Goal: Information Seeking & Learning: Learn about a topic

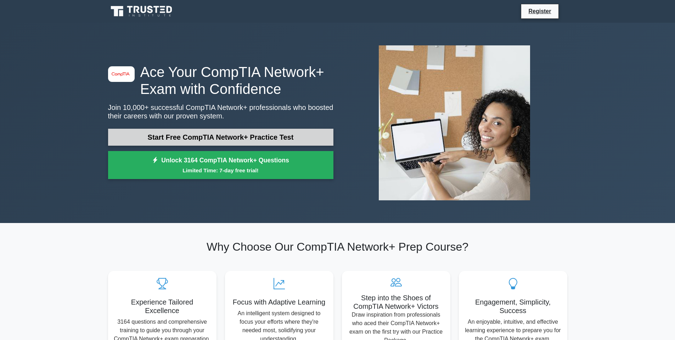
click at [169, 136] on link "Start Free CompTIA Network+ Practice Test" at bounding box center [220, 137] width 225 height 17
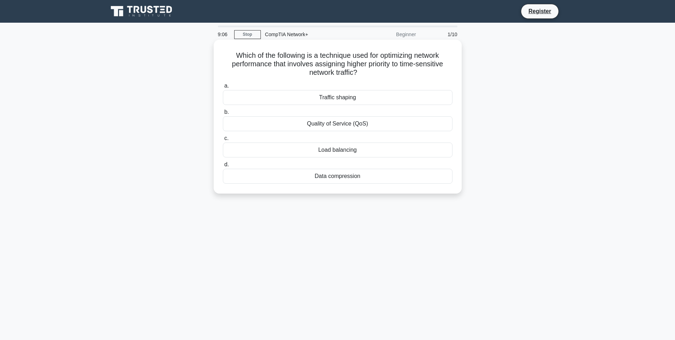
click at [342, 149] on div "Load balancing" at bounding box center [338, 149] width 230 height 15
click at [223, 141] on input "c. Load balancing" at bounding box center [223, 138] width 0 height 5
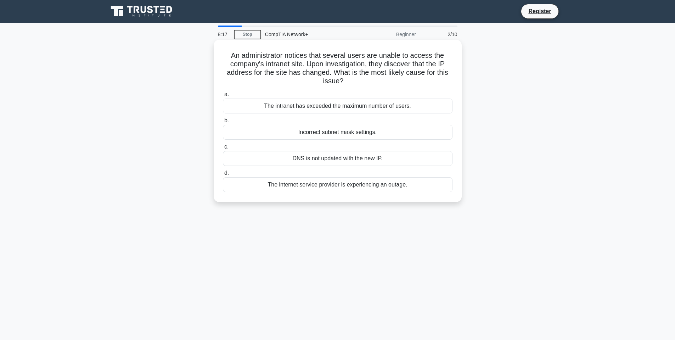
click at [362, 134] on div "Incorrect subnet mask settings." at bounding box center [338, 132] width 230 height 15
click at [223, 123] on input "b. Incorrect subnet mask settings." at bounding box center [223, 120] width 0 height 5
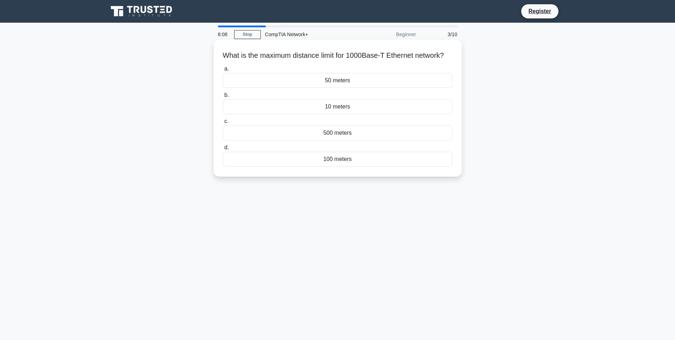
click at [356, 166] on div "100 meters" at bounding box center [338, 159] width 230 height 15
click at [223, 150] on input "d. 100 meters" at bounding box center [223, 147] width 0 height 5
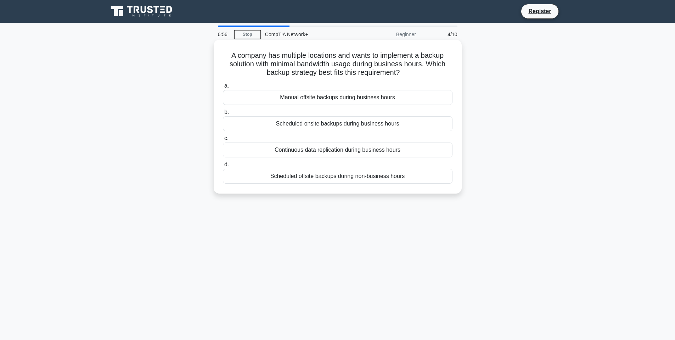
click at [388, 177] on div "Scheduled offsite backups during non-business hours" at bounding box center [338, 176] width 230 height 15
click at [223, 167] on input "d. Scheduled offsite backups during non-business hours" at bounding box center [223, 164] width 0 height 5
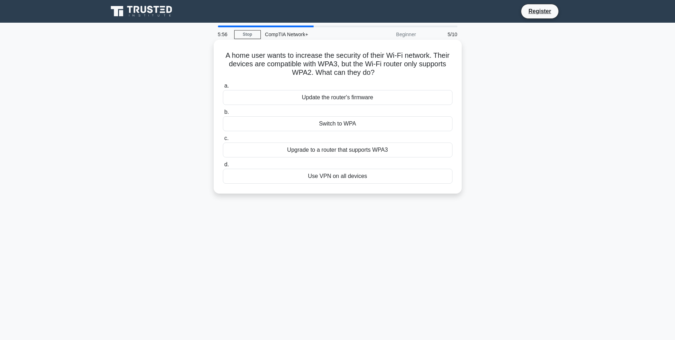
click at [360, 173] on div "Use VPN on all devices" at bounding box center [338, 176] width 230 height 15
click at [223, 167] on input "d. Use VPN on all devices" at bounding box center [223, 164] width 0 height 5
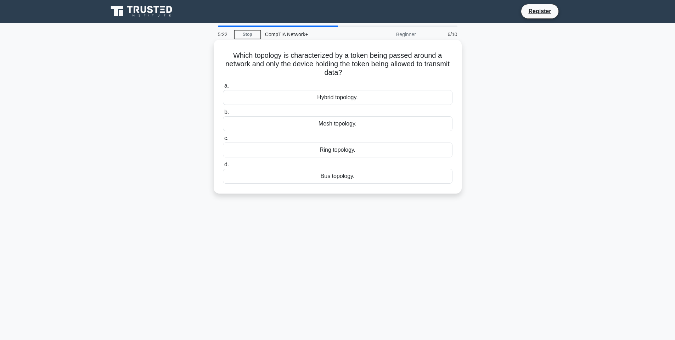
click at [372, 152] on div "Ring topology." at bounding box center [338, 149] width 230 height 15
click at [223, 141] on input "c. Ring topology." at bounding box center [223, 138] width 0 height 5
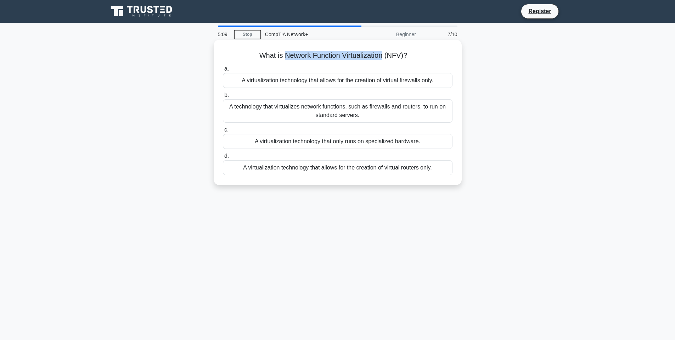
drag, startPoint x: 283, startPoint y: 57, endPoint x: 386, endPoint y: 57, distance: 103.1
click at [386, 57] on h5 "What is Network Function Virtualization (NFV)? .spinner_0XTQ{transform-origin:c…" at bounding box center [337, 55] width 231 height 9
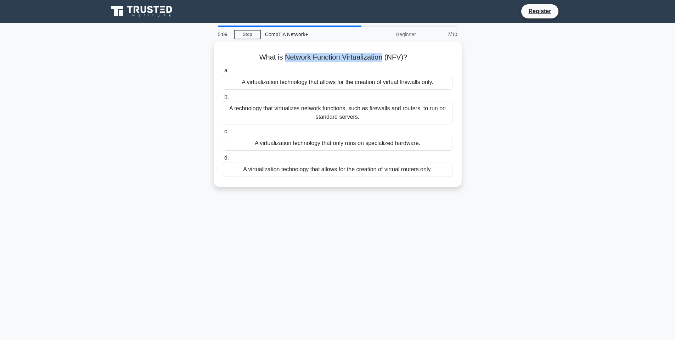
copy h5 "Network Function Virtualization"
click at [186, 91] on div "What is Network Function Virtualization (NFV)? .spinner_0XTQ{transform-origin:c…" at bounding box center [338, 118] width 468 height 154
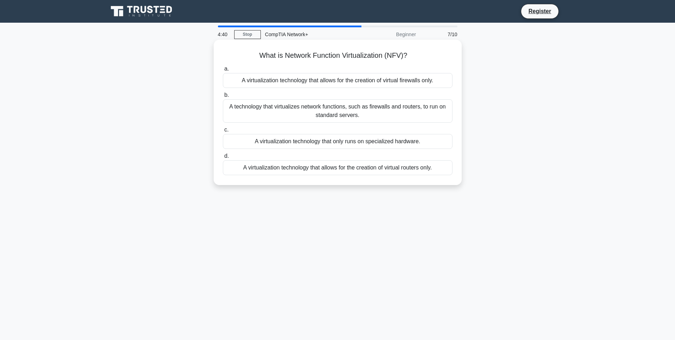
click at [338, 114] on div "A technology that virtualizes network functions, such as firewalls and routers,…" at bounding box center [338, 110] width 230 height 23
click at [223, 97] on input "b. A technology that virtualizes network functions, such as firewalls and route…" at bounding box center [223, 95] width 0 height 5
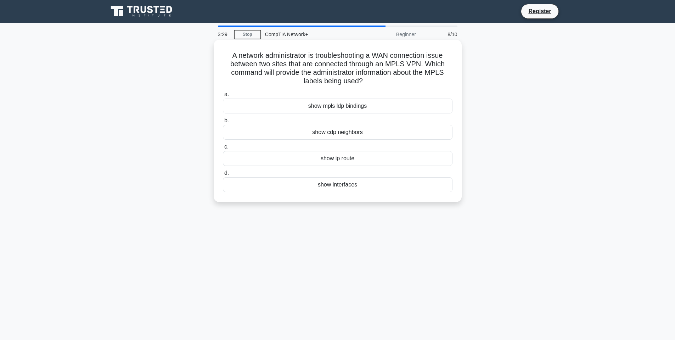
click at [357, 158] on div "show ip route" at bounding box center [338, 158] width 230 height 15
click at [223, 149] on input "c. show ip route" at bounding box center [223, 147] width 0 height 5
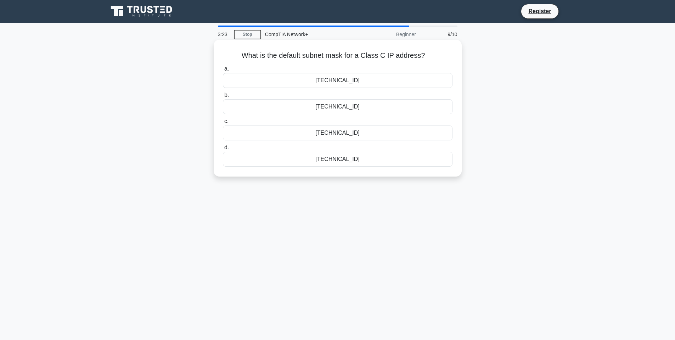
click at [333, 106] on div "255.255.255.0" at bounding box center [338, 106] width 230 height 15
click at [223, 97] on input "b. 255.255.255.0" at bounding box center [223, 95] width 0 height 5
drag, startPoint x: 379, startPoint y: 56, endPoint x: 428, endPoint y: 57, distance: 48.2
click at [428, 57] on h5 "Which of the following is a characteristic of a mesh topology? .spinner_0XTQ{tr…" at bounding box center [337, 55] width 231 height 9
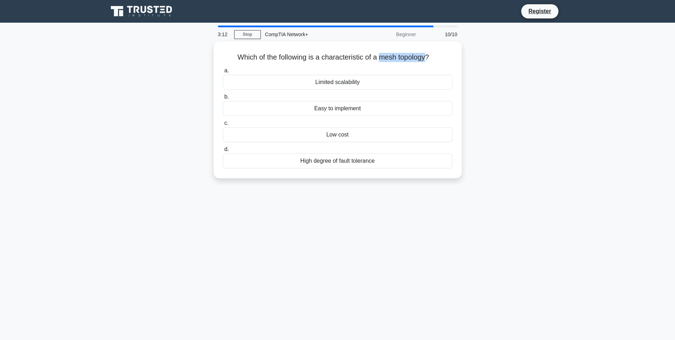
copy h5 "mesh topology"
click at [188, 84] on div "Which of the following is a characteristic of a mesh topology? .spinner_0XTQ{tr…" at bounding box center [338, 113] width 468 height 145
click at [326, 160] on div "High degree of fault tolerance" at bounding box center [338, 159] width 230 height 15
click at [223, 150] on input "d. High degree of fault tolerance" at bounding box center [223, 147] width 0 height 5
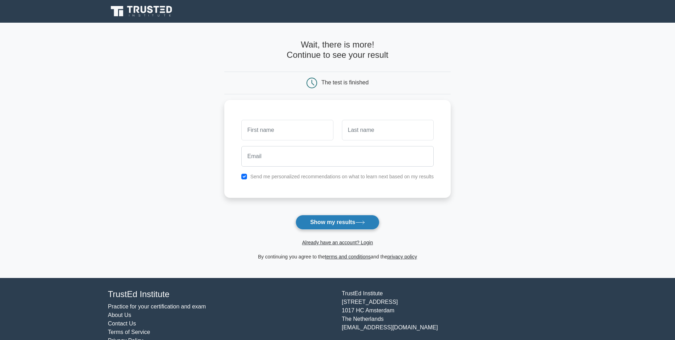
click at [327, 225] on button "Show my results" at bounding box center [337, 222] width 84 height 15
click at [273, 129] on input "text" at bounding box center [287, 128] width 92 height 21
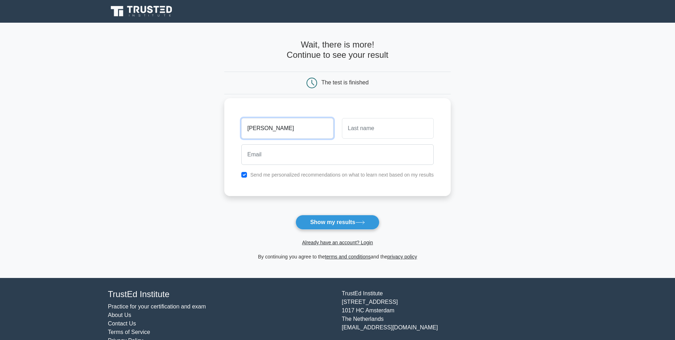
type input "Billy"
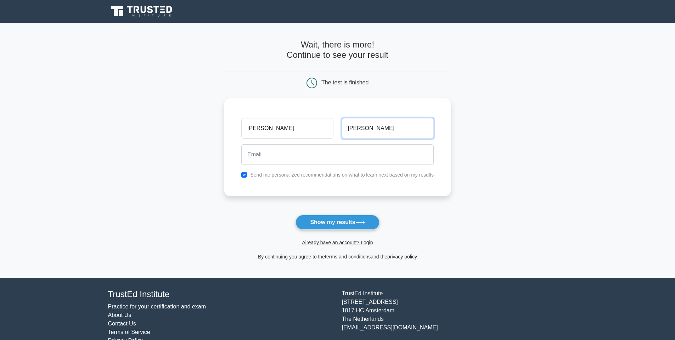
type input "Bobb"
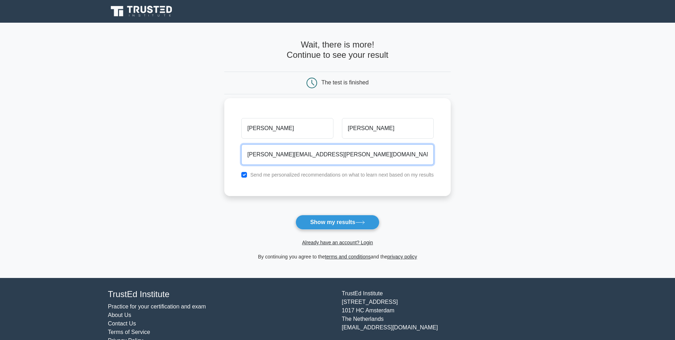
type input "billy.bobb@gmail.com"
click at [260, 175] on label "Send me personalized recommendations on what to learn next based on my results" at bounding box center [342, 175] width 184 height 6
click at [245, 175] on input "checkbox" at bounding box center [244, 175] width 6 height 6
checkbox input "false"
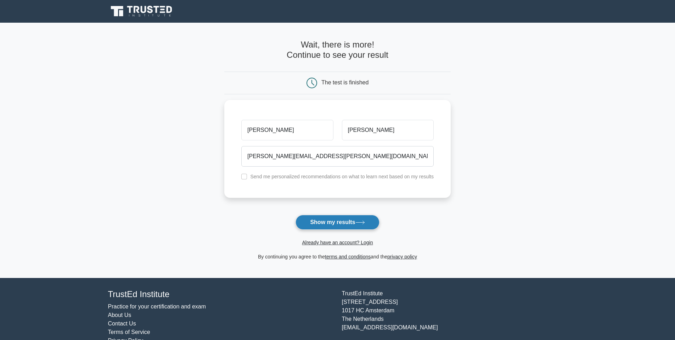
click at [323, 226] on button "Show my results" at bounding box center [337, 222] width 84 height 15
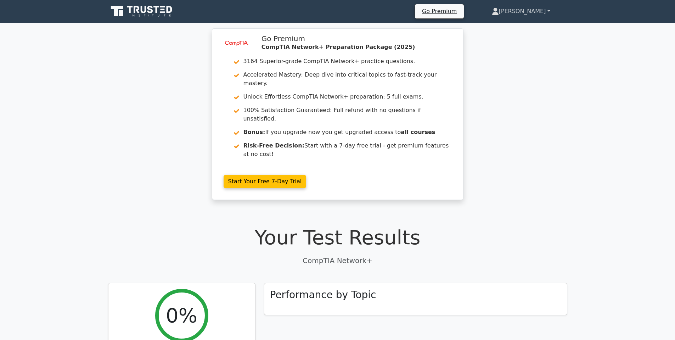
click at [534, 14] on link "[PERSON_NAME]" at bounding box center [521, 11] width 92 height 14
click at [543, 101] on div "image/svg+xml Go Premium CompTIA Network+ Preparation Package (2025) 3164 Super…" at bounding box center [337, 118] width 675 height 180
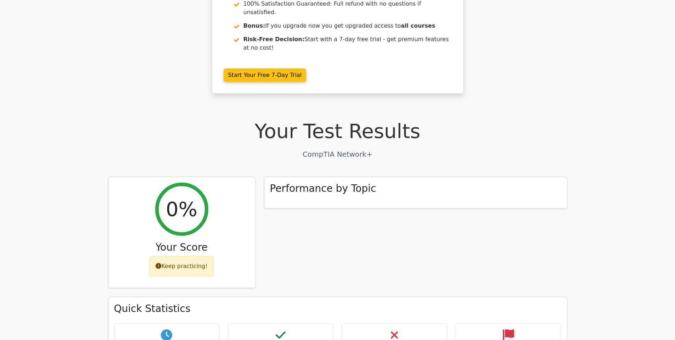
scroll to position [177, 0]
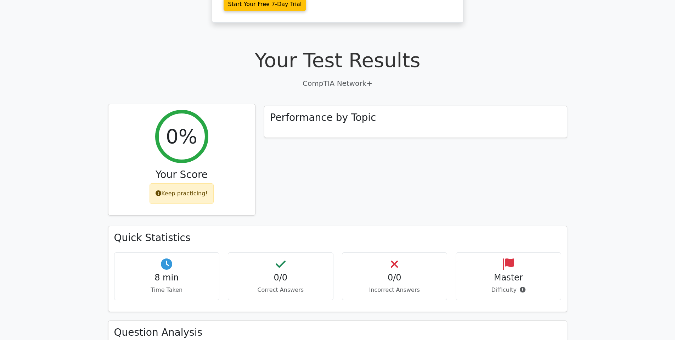
click at [198, 183] on div "Keep practicing!" at bounding box center [182, 193] width 64 height 21
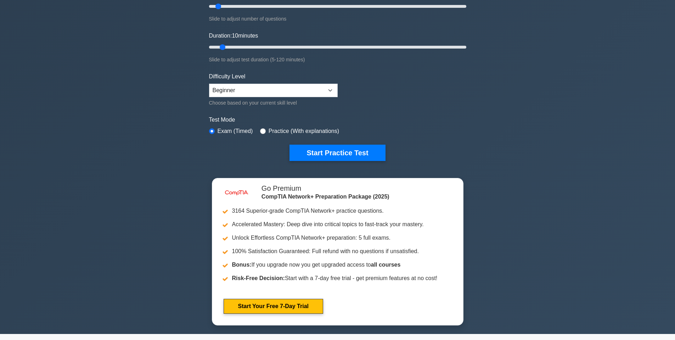
scroll to position [71, 0]
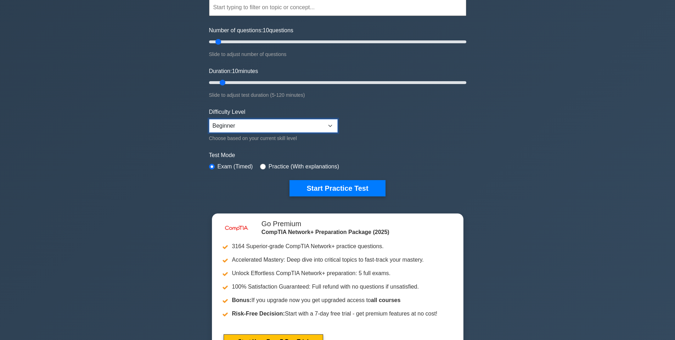
click at [239, 128] on select "Beginner Intermediate Expert" at bounding box center [273, 125] width 129 height 13
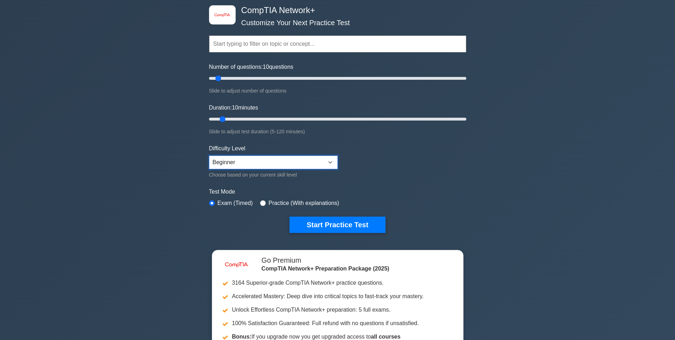
scroll to position [0, 0]
